Goal: Find specific page/section: Find specific page/section

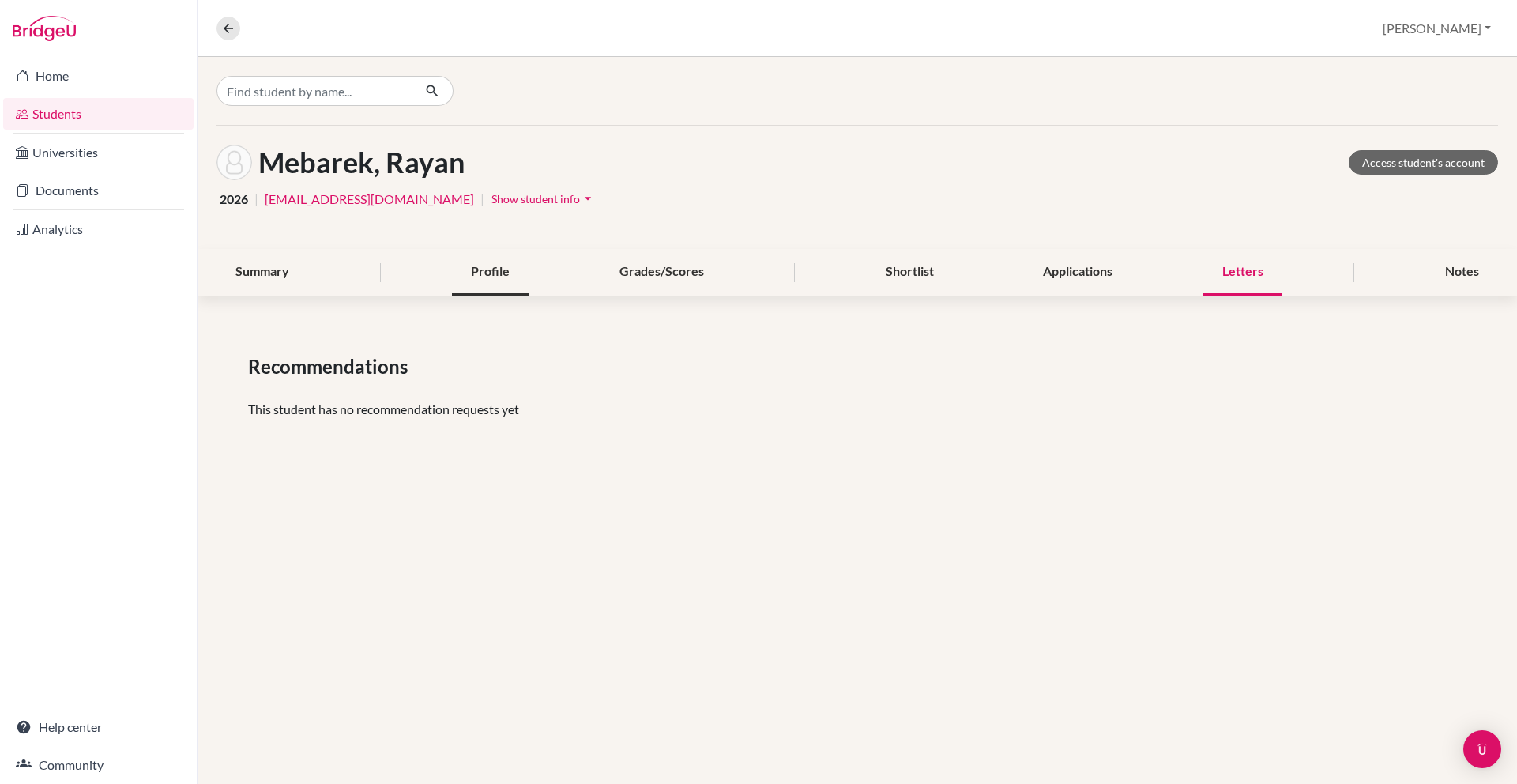
click at [489, 282] on div "Profile" at bounding box center [490, 271] width 77 height 46
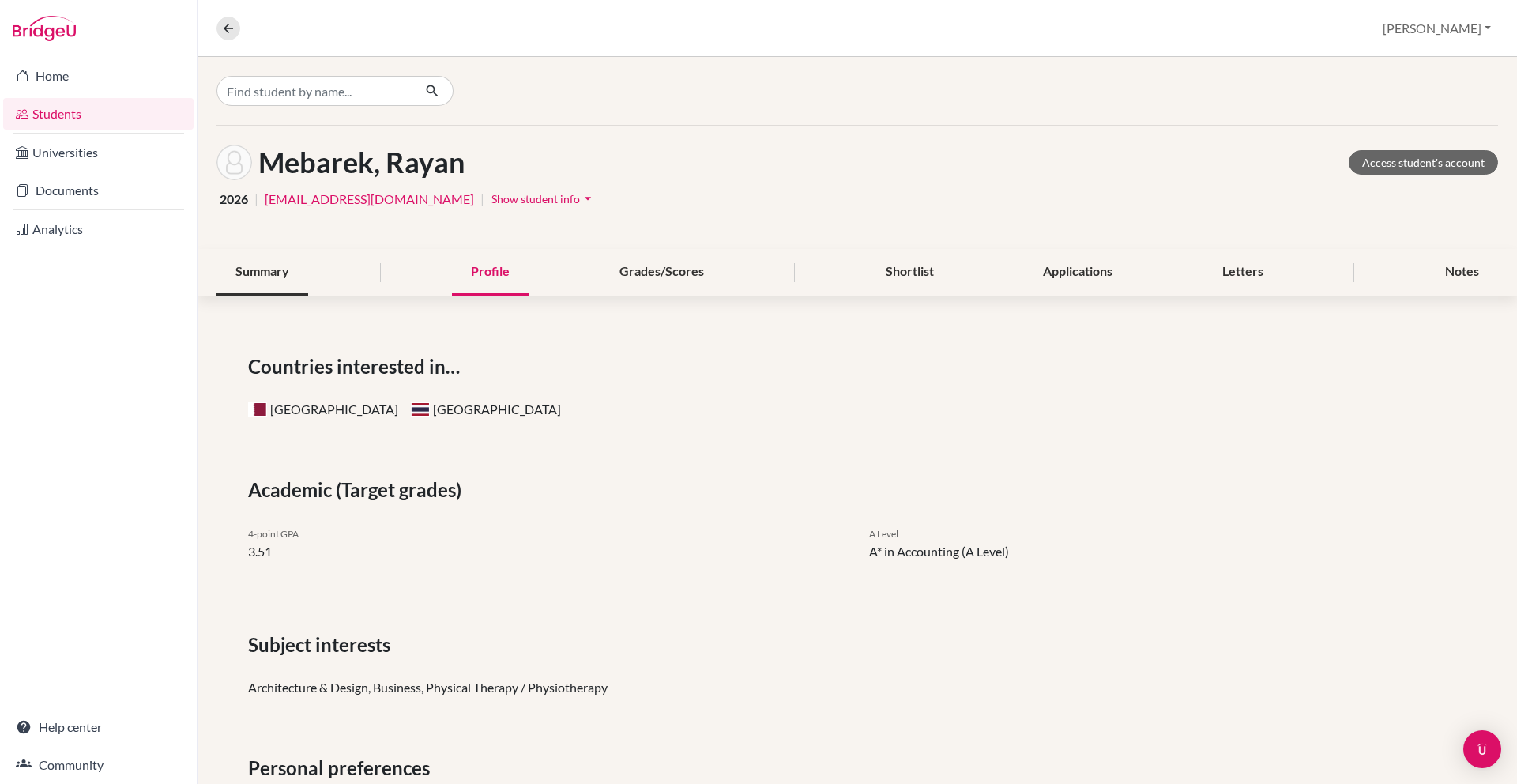
click at [282, 267] on div "Summary" at bounding box center [262, 271] width 91 height 46
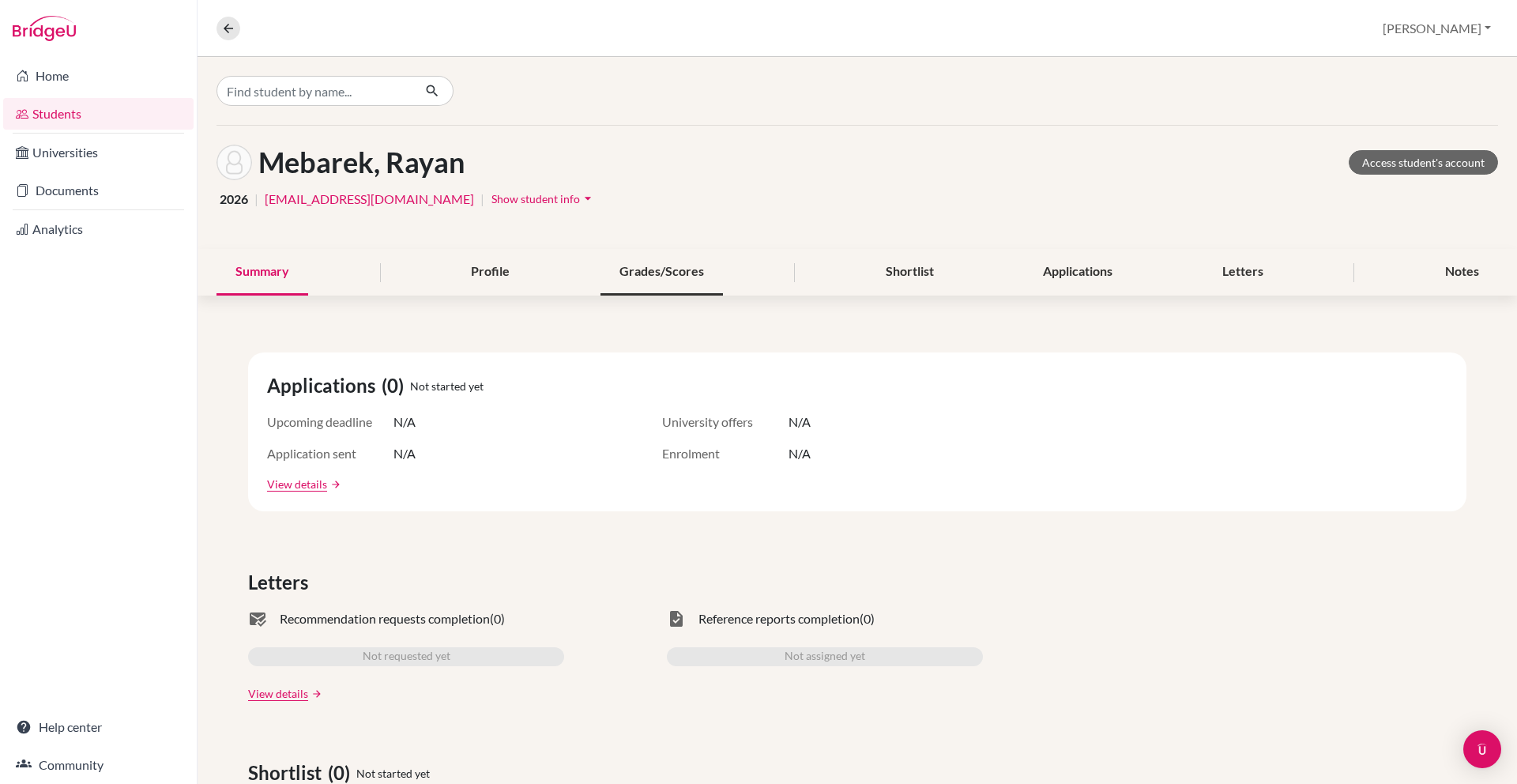
click at [715, 273] on div "Grades/Scores" at bounding box center [661, 271] width 122 height 46
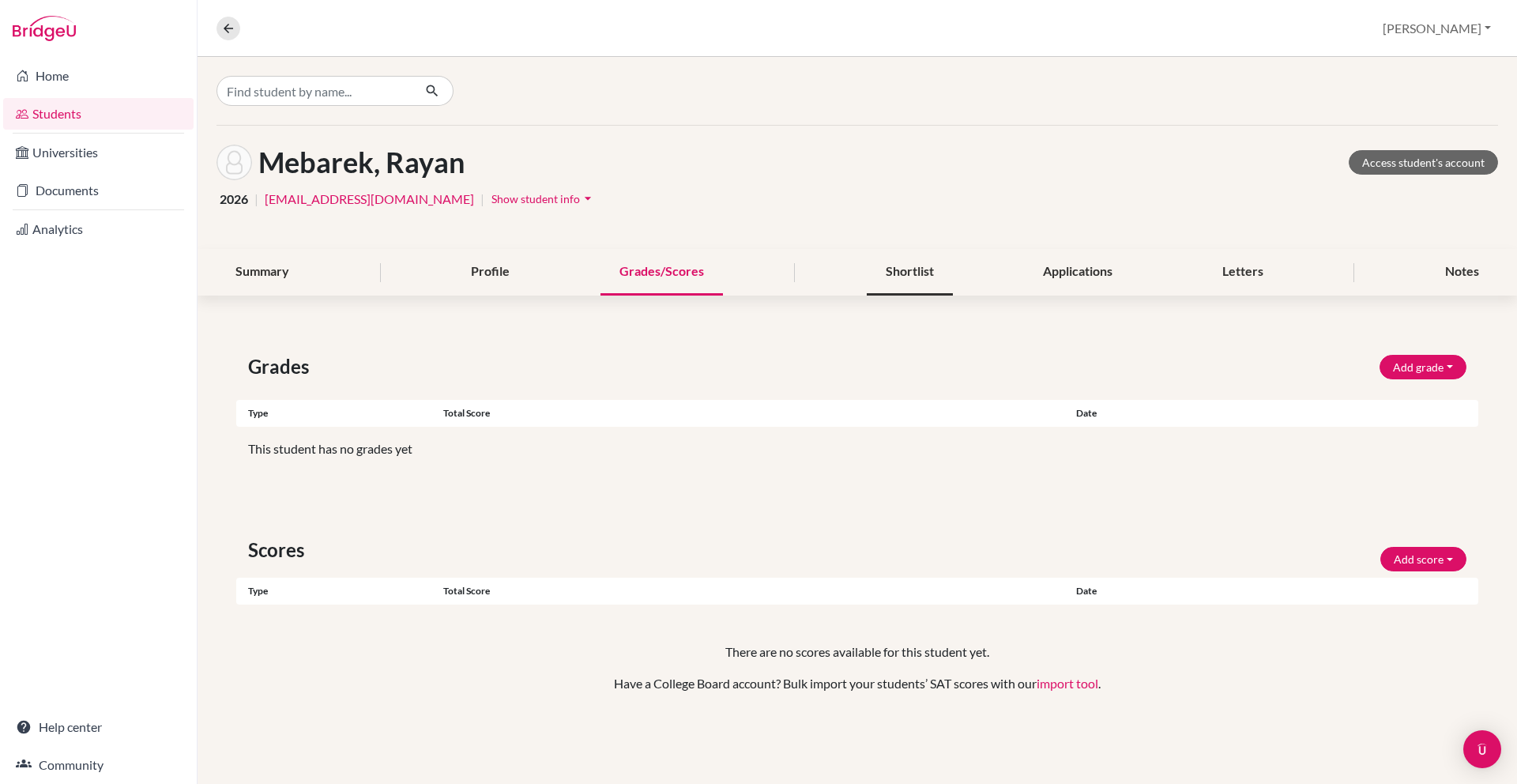
click at [871, 270] on div "Shortlist" at bounding box center [910, 271] width 87 height 46
